Goal: Navigation & Orientation: Go to known website

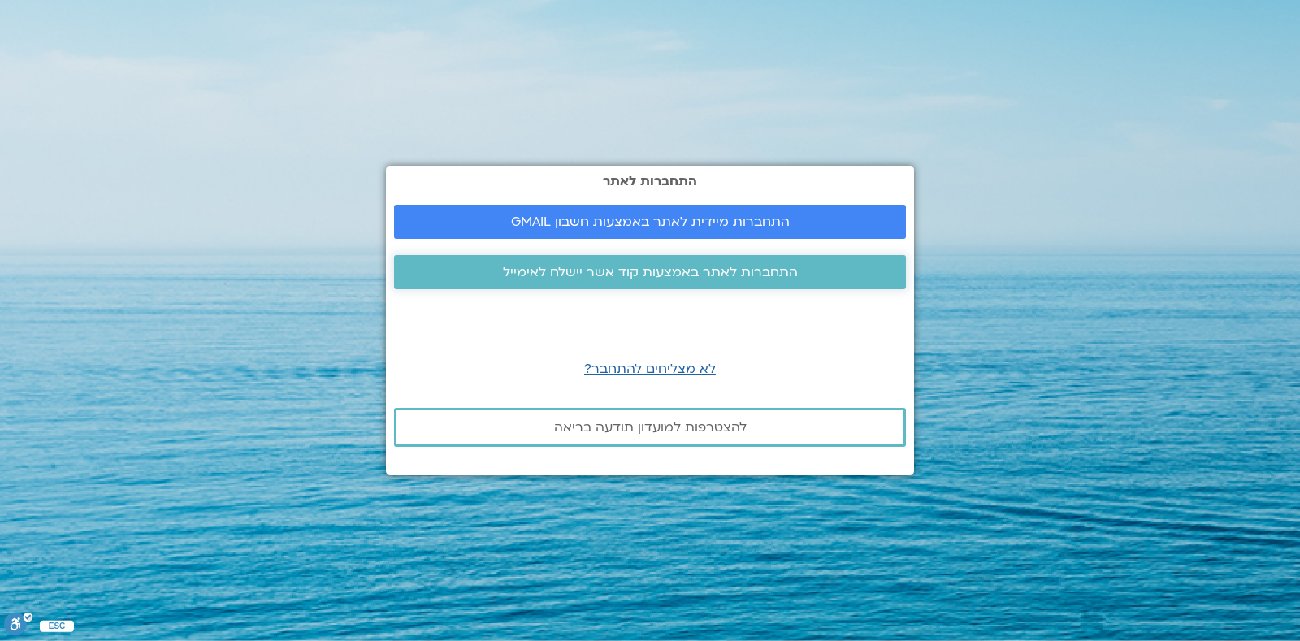
click at [661, 275] on span "התחברות לאתר באמצעות קוד אשר יישלח לאימייל" at bounding box center [650, 272] width 295 height 15
